Goal: Information Seeking & Learning: Learn about a topic

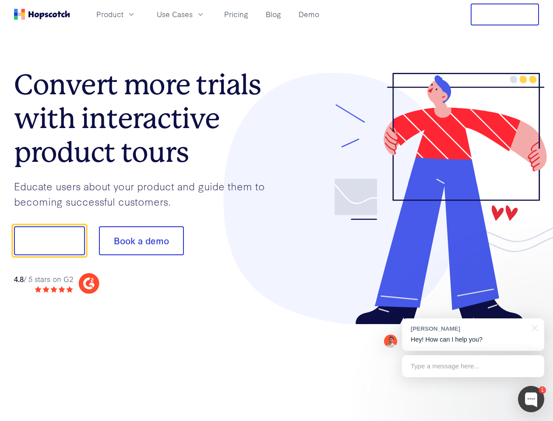
click at [277, 210] on div at bounding box center [408, 199] width 263 height 252
click at [124, 14] on span "Product" at bounding box center [109, 14] width 27 height 11
click at [193, 14] on span "Use Cases" at bounding box center [175, 14] width 36 height 11
click at [505, 14] on button "Free Trial" at bounding box center [505, 15] width 68 height 22
click at [49, 241] on button "Show me!" at bounding box center [49, 240] width 71 height 29
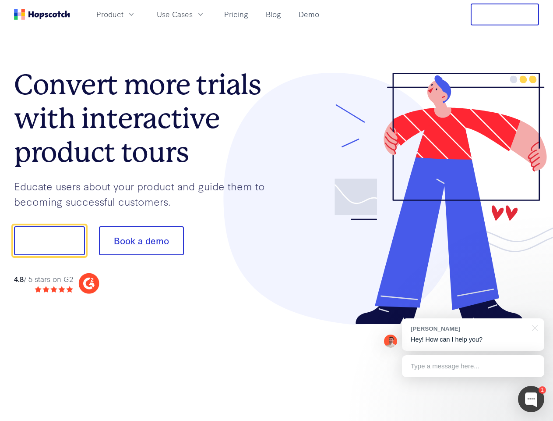
click at [141, 241] on button "Book a demo" at bounding box center [141, 240] width 85 height 29
click at [531, 399] on div at bounding box center [531, 399] width 26 height 26
click at [473, 334] on div "[PERSON_NAME] Hey! How can I help you?" at bounding box center [473, 334] width 142 height 32
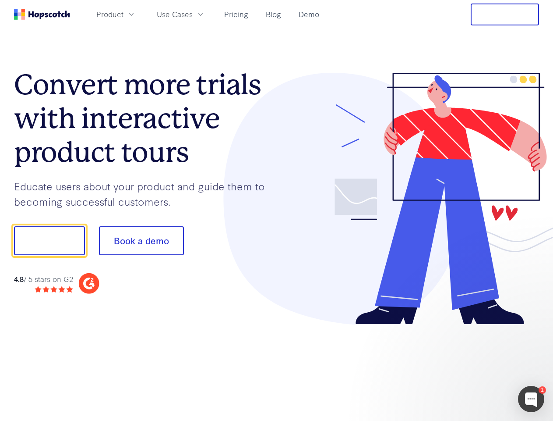
click at [534, 327] on div at bounding box center [462, 298] width 164 height 175
click at [473, 366] on div at bounding box center [462, 298] width 164 height 175
